Goal: Task Accomplishment & Management: Manage account settings

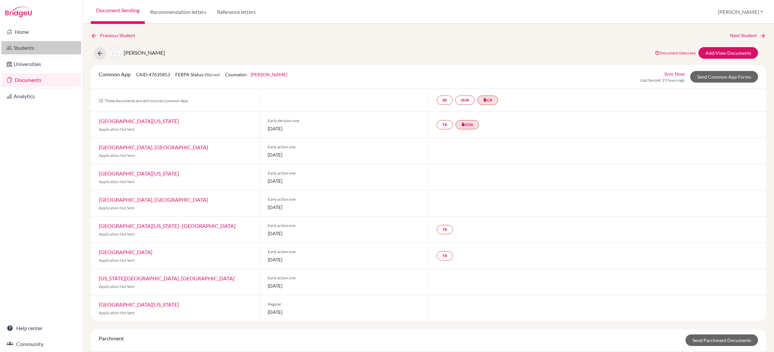
click at [30, 48] on link "Students" at bounding box center [41, 47] width 80 height 13
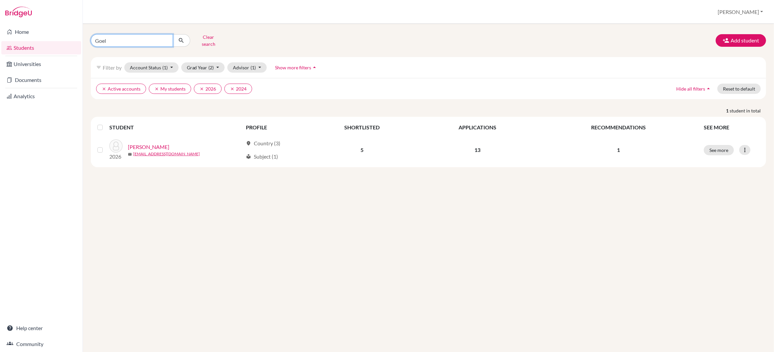
click at [125, 42] on input "Goel" at bounding box center [132, 40] width 82 height 13
type input "G"
click at [212, 65] on span "(2)" at bounding box center [211, 68] width 5 height 6
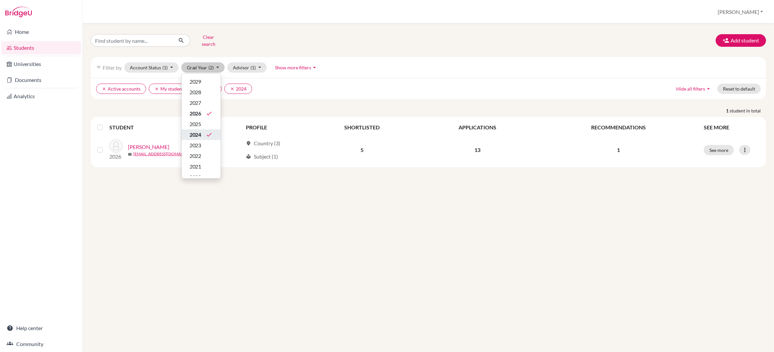
click at [200, 132] on span "2024" at bounding box center [196, 135] width 12 height 8
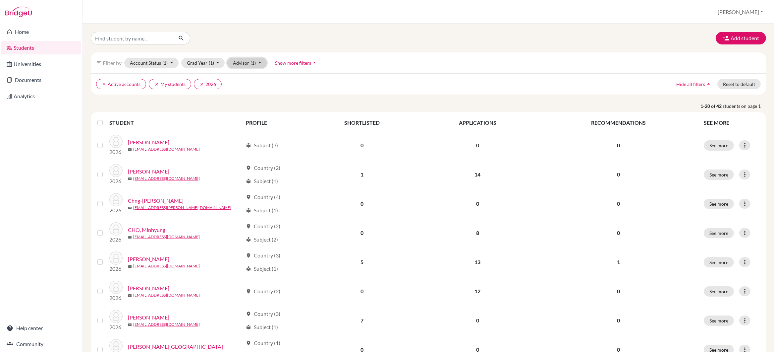
click at [243, 63] on button "Advisor (1)" at bounding box center [246, 63] width 39 height 10
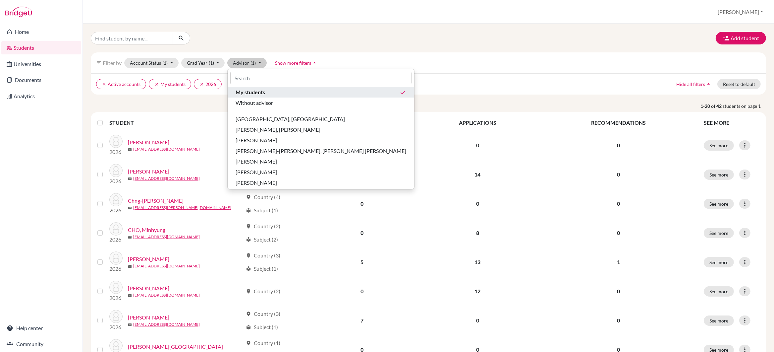
click at [248, 90] on span "My students" at bounding box center [251, 92] width 30 height 8
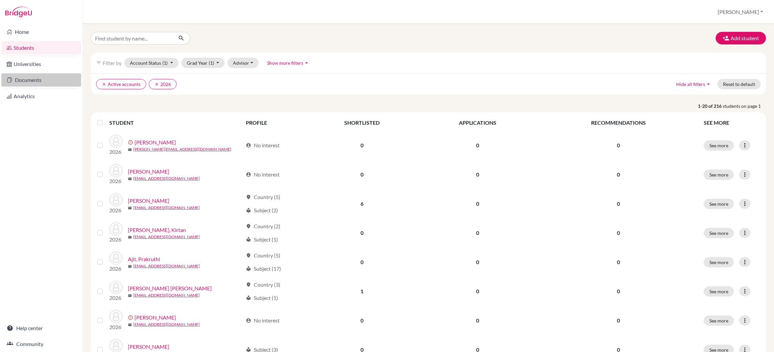
click at [30, 82] on link "Documents" at bounding box center [41, 79] width 80 height 13
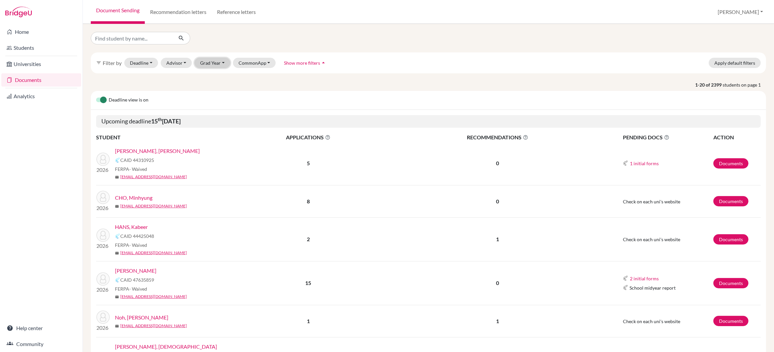
click at [220, 66] on button "Grad Year" at bounding box center [213, 63] width 36 height 10
click at [214, 112] on span "2026" at bounding box center [209, 109] width 12 height 8
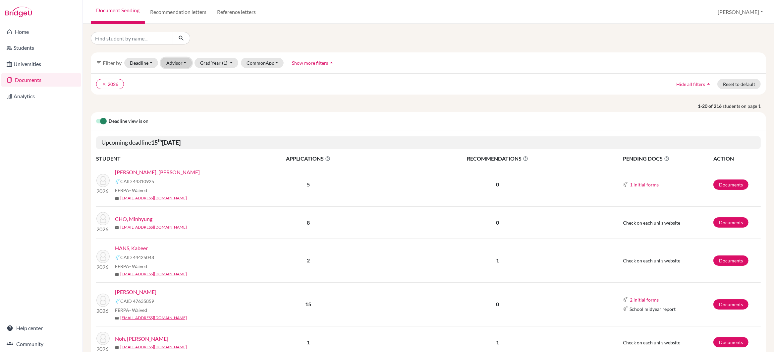
click at [174, 62] on button "Advisor" at bounding box center [176, 63] width 31 height 10
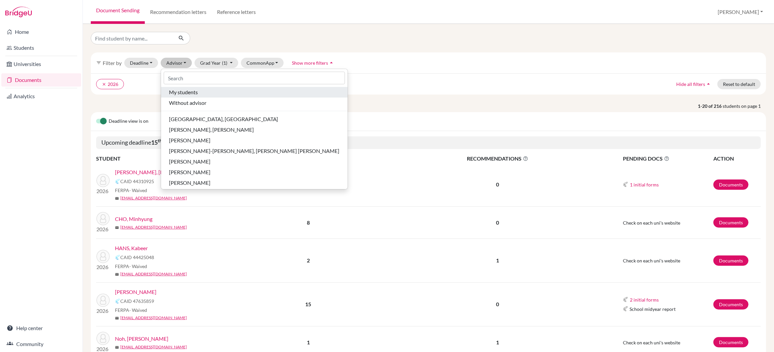
click at [177, 93] on span "My students" at bounding box center [183, 92] width 29 height 8
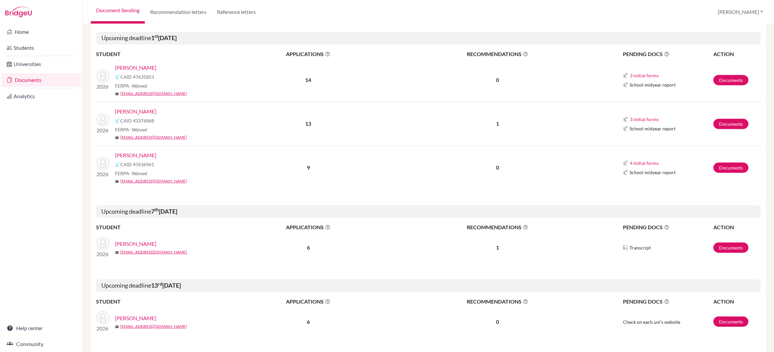
scroll to position [256, 0]
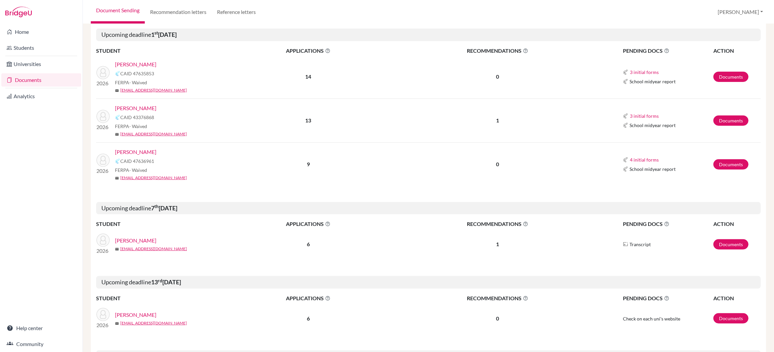
click at [134, 107] on link "[PERSON_NAME]" at bounding box center [135, 108] width 41 height 8
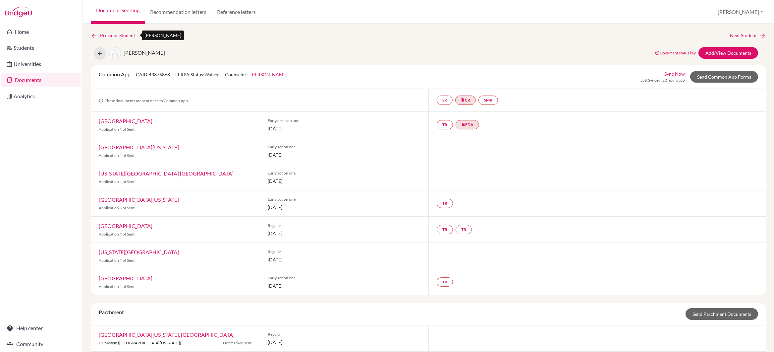
click at [108, 34] on link "Previous Student" at bounding box center [116, 35] width 50 height 7
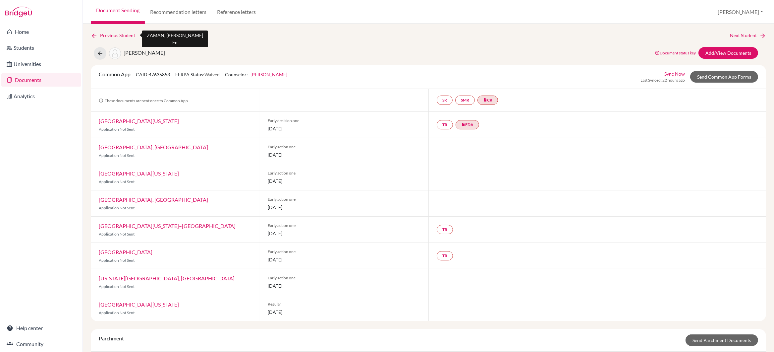
click at [114, 34] on link "Previous Student" at bounding box center [116, 35] width 50 height 7
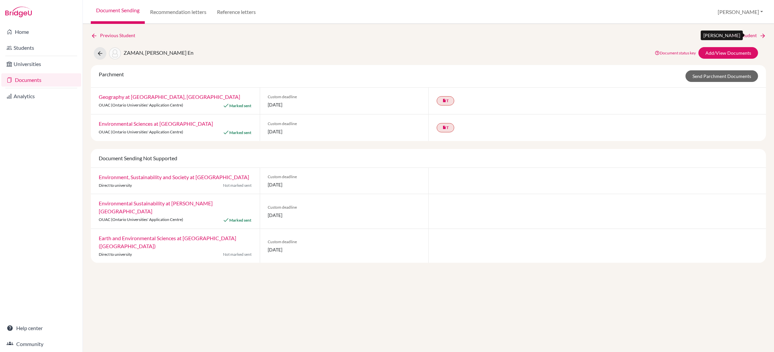
click at [735, 35] on link "Next Student" at bounding box center [748, 35] width 36 height 7
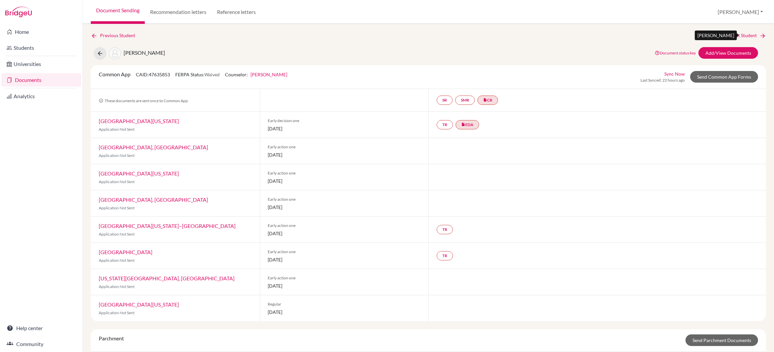
click at [735, 35] on link "Next Student" at bounding box center [748, 35] width 36 height 7
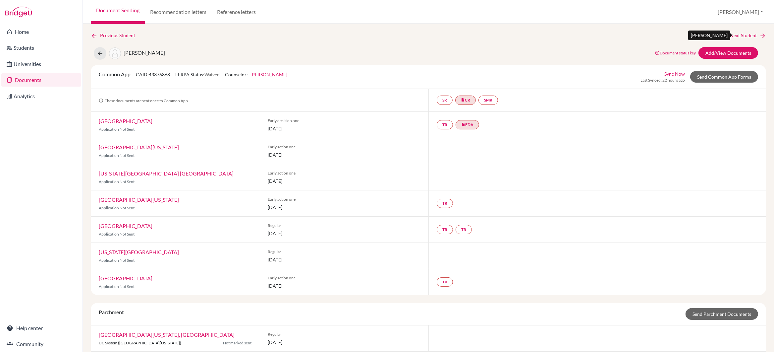
click at [735, 35] on link "Next Student" at bounding box center [748, 35] width 36 height 7
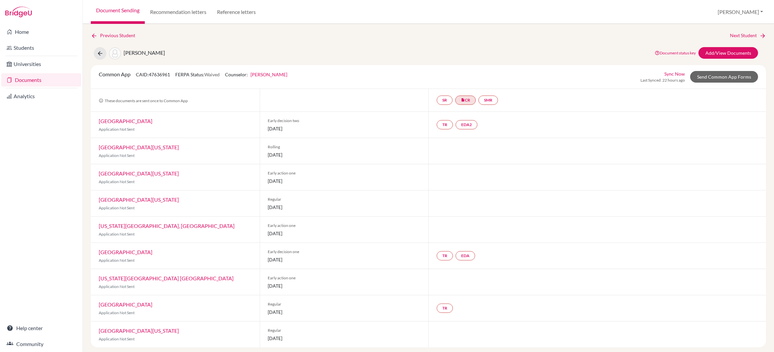
scroll to position [4, 0]
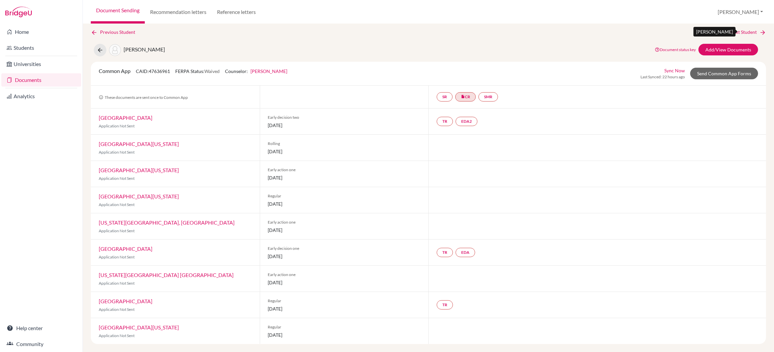
click at [742, 30] on link "Next Student" at bounding box center [748, 32] width 36 height 7
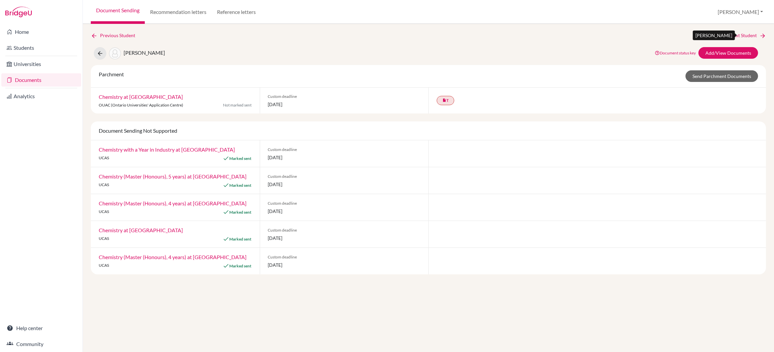
click at [744, 34] on link "Next Student" at bounding box center [748, 35] width 36 height 7
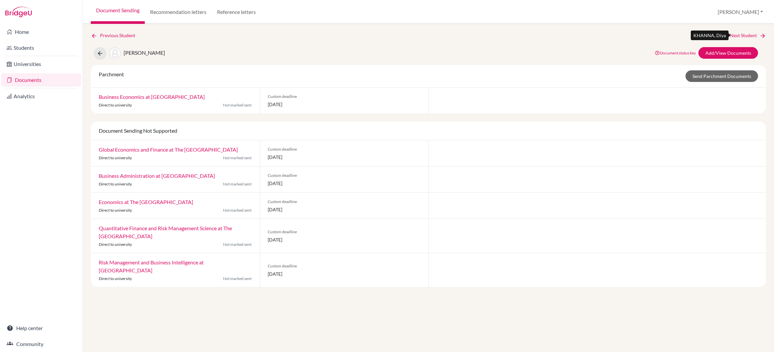
click at [744, 34] on link "Next Student" at bounding box center [748, 35] width 36 height 7
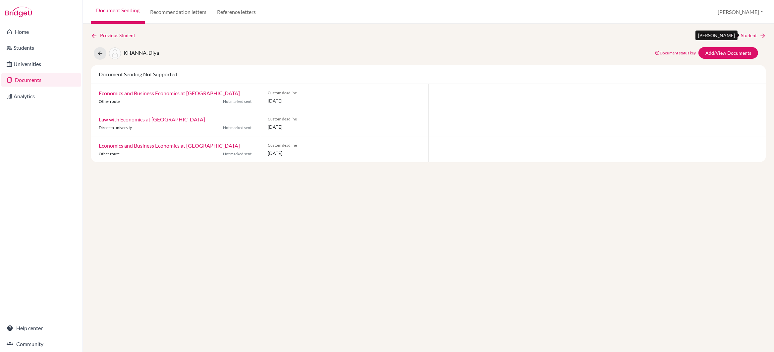
click at [744, 34] on link "Next Student" at bounding box center [748, 35] width 36 height 7
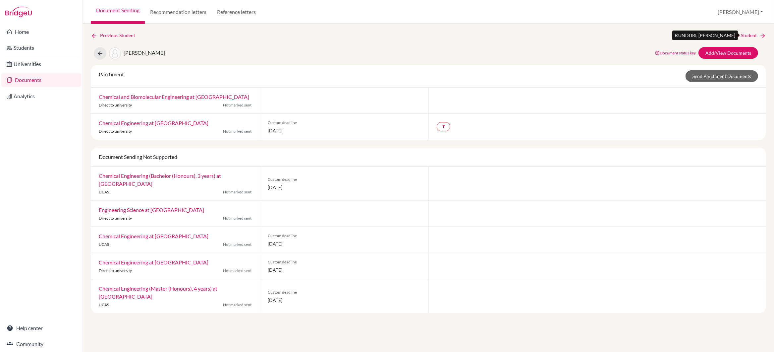
click at [744, 34] on link "Next Student" at bounding box center [748, 35] width 36 height 7
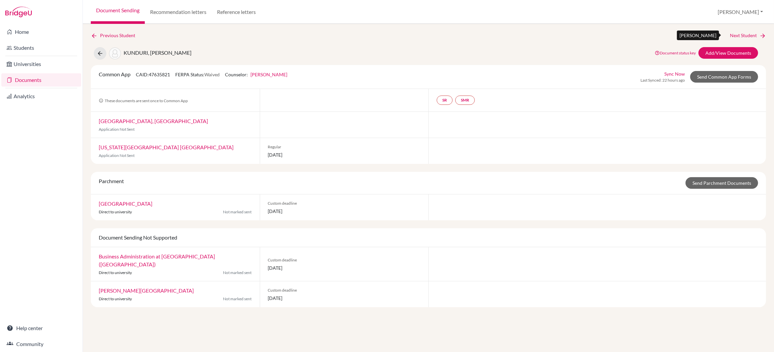
click at [744, 34] on link "Next Student" at bounding box center [748, 35] width 36 height 7
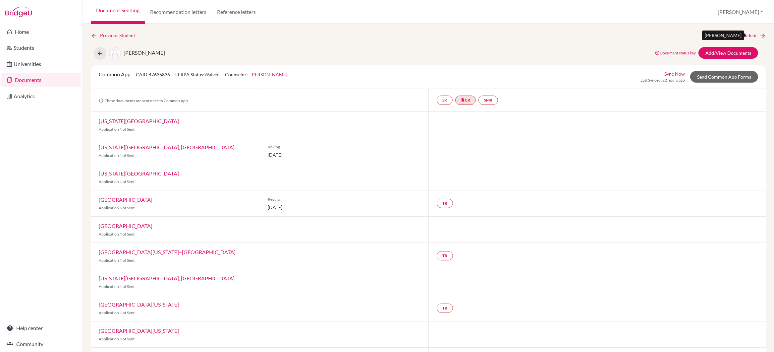
click at [744, 34] on link "Next Student" at bounding box center [748, 35] width 36 height 7
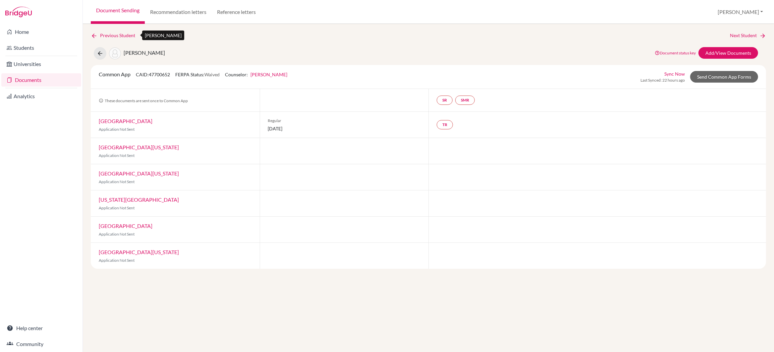
click at [106, 35] on link "Previous Student" at bounding box center [116, 35] width 50 height 7
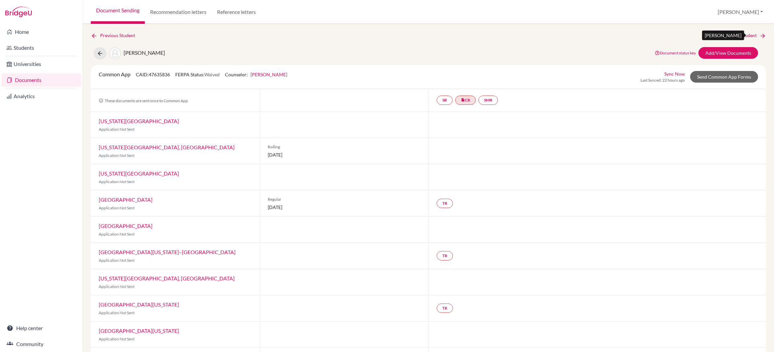
click at [736, 35] on link "Next Student" at bounding box center [748, 35] width 36 height 7
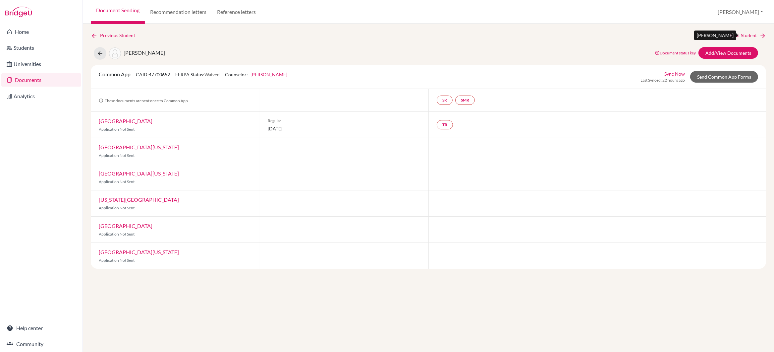
click at [736, 35] on link "Next Student" at bounding box center [748, 35] width 36 height 7
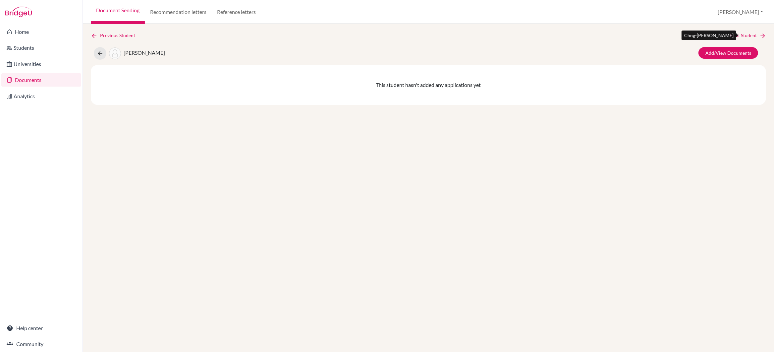
click at [736, 35] on link "Next Student" at bounding box center [748, 35] width 36 height 7
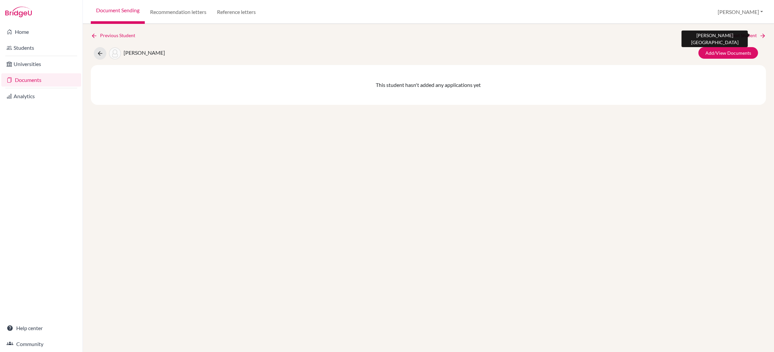
click at [736, 35] on link "Next Student" at bounding box center [748, 35] width 36 height 7
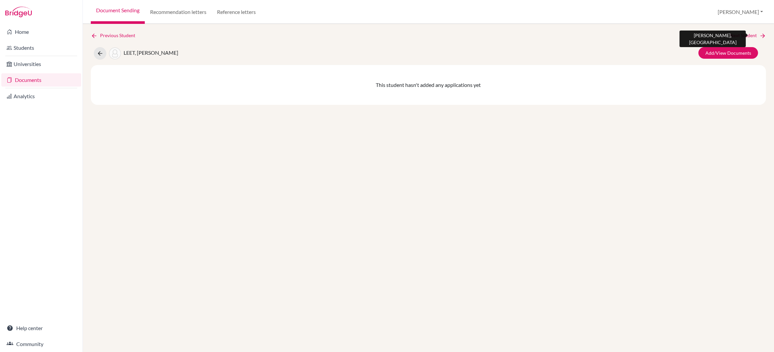
click at [736, 35] on link "Next Student" at bounding box center [748, 35] width 36 height 7
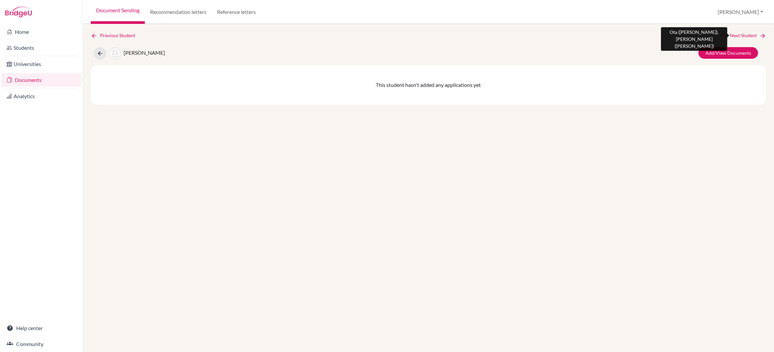
click at [736, 35] on link "Next Student" at bounding box center [748, 35] width 36 height 7
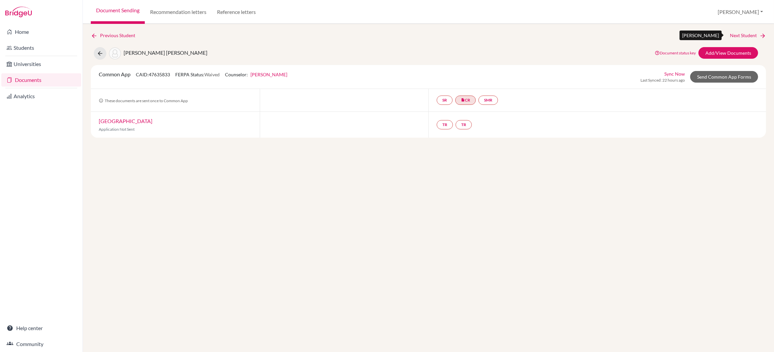
click at [735, 35] on link "Next Student" at bounding box center [748, 35] width 36 height 7
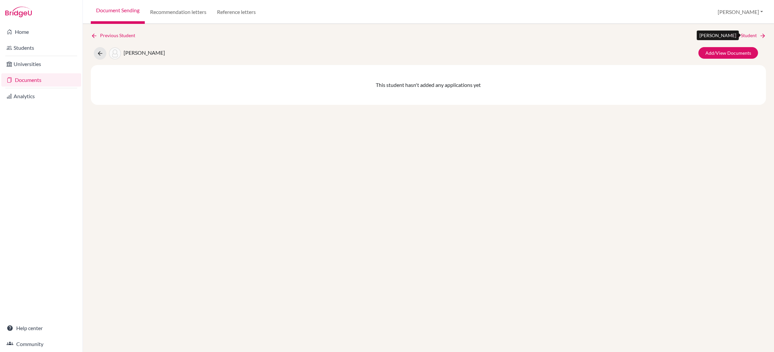
click at [735, 35] on link "Next Student" at bounding box center [748, 35] width 36 height 7
click at [734, 34] on link "Next Student" at bounding box center [748, 35] width 36 height 7
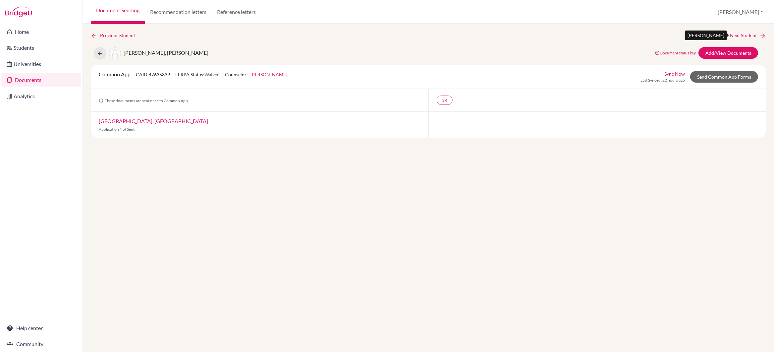
click at [734, 34] on link "Next Student" at bounding box center [748, 35] width 36 height 7
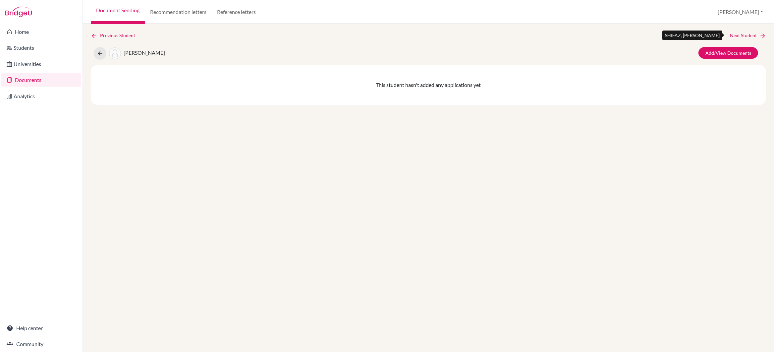
click at [734, 34] on link "Next Student" at bounding box center [748, 35] width 36 height 7
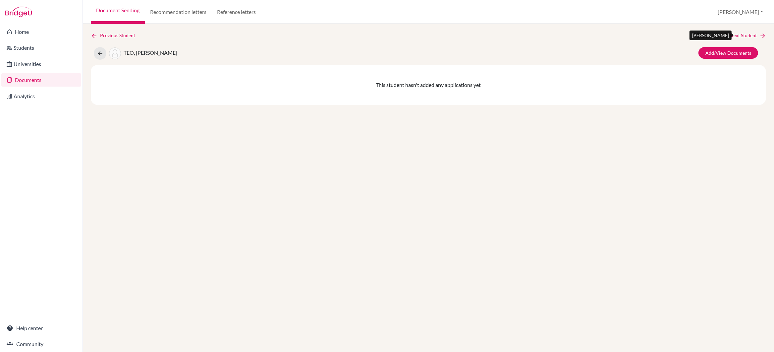
click at [734, 34] on link "Next Student" at bounding box center [748, 35] width 36 height 7
